Goal: Task Accomplishment & Management: Manage account settings

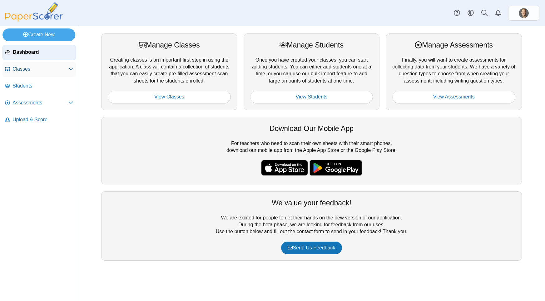
click at [28, 68] on span "Classes" at bounding box center [40, 69] width 56 height 7
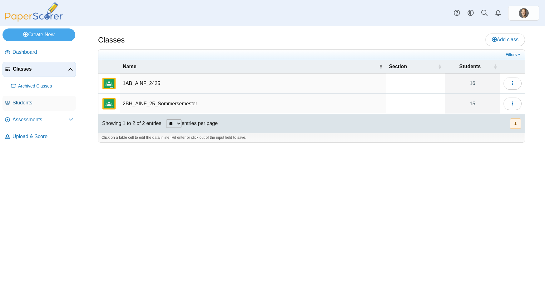
click at [37, 103] on span "Students" at bounding box center [42, 102] width 61 height 7
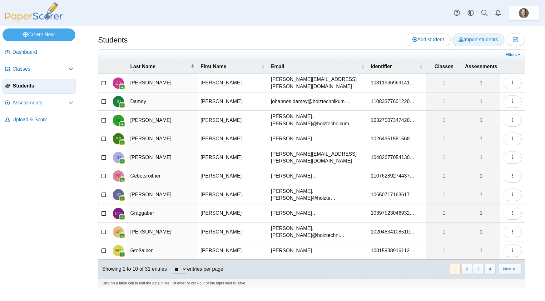
click at [465, 35] on link "Import students" at bounding box center [478, 39] width 52 height 12
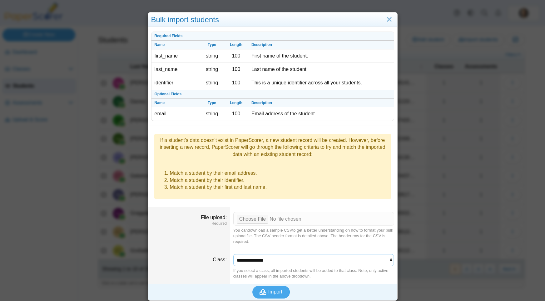
click at [233, 254] on select "**********" at bounding box center [313, 260] width 161 height 12
click at [161, 226] on div "Required Fields Name Type Length Description first_name string 100 First name o…" at bounding box center [272, 155] width 249 height 257
click at [388, 20] on link "Close" at bounding box center [389, 19] width 10 height 11
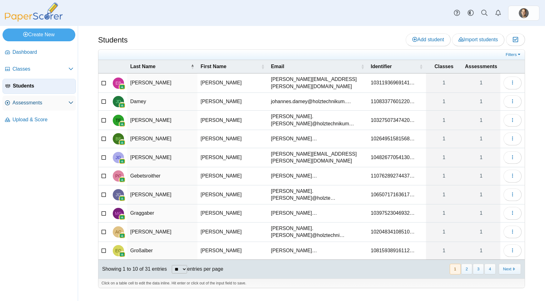
click at [51, 100] on span "Assessments" at bounding box center [40, 102] width 56 height 7
